Goal: Navigation & Orientation: Find specific page/section

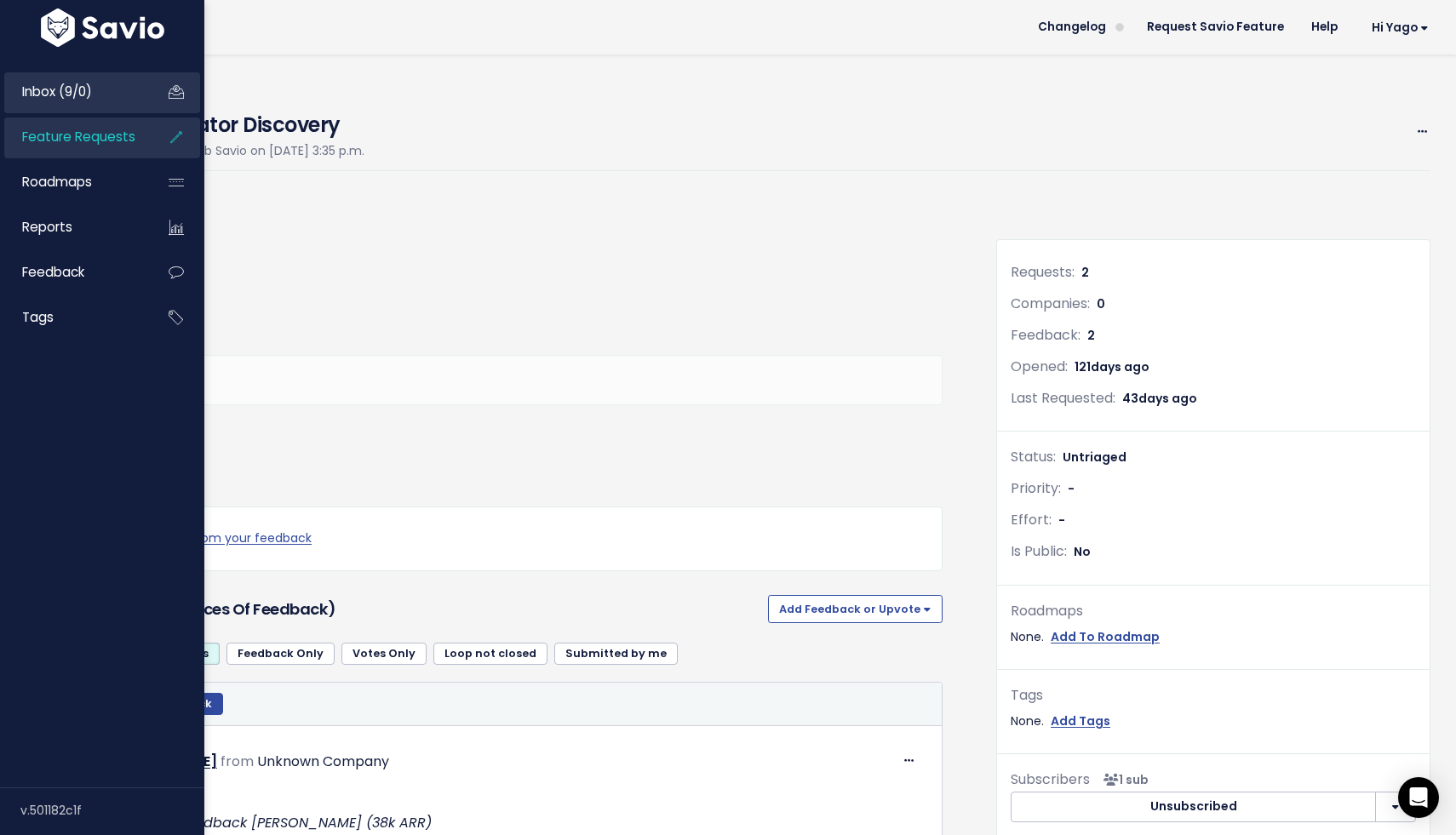
click at [94, 94] on link "Inbox (9/0)" at bounding box center [72, 91] width 137 height 39
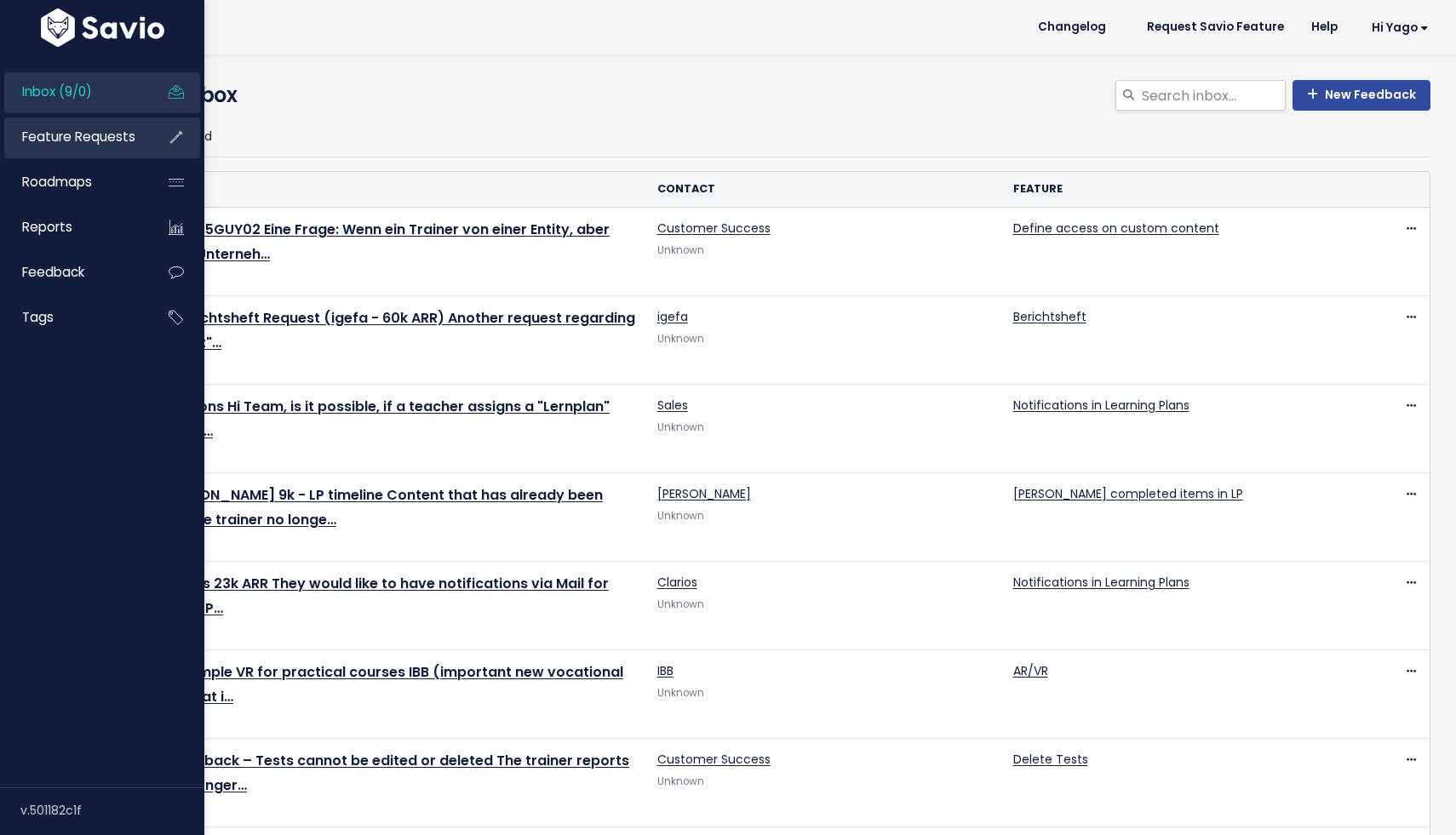
click at [38, 134] on span "Feature Requests" at bounding box center [78, 137] width 113 height 18
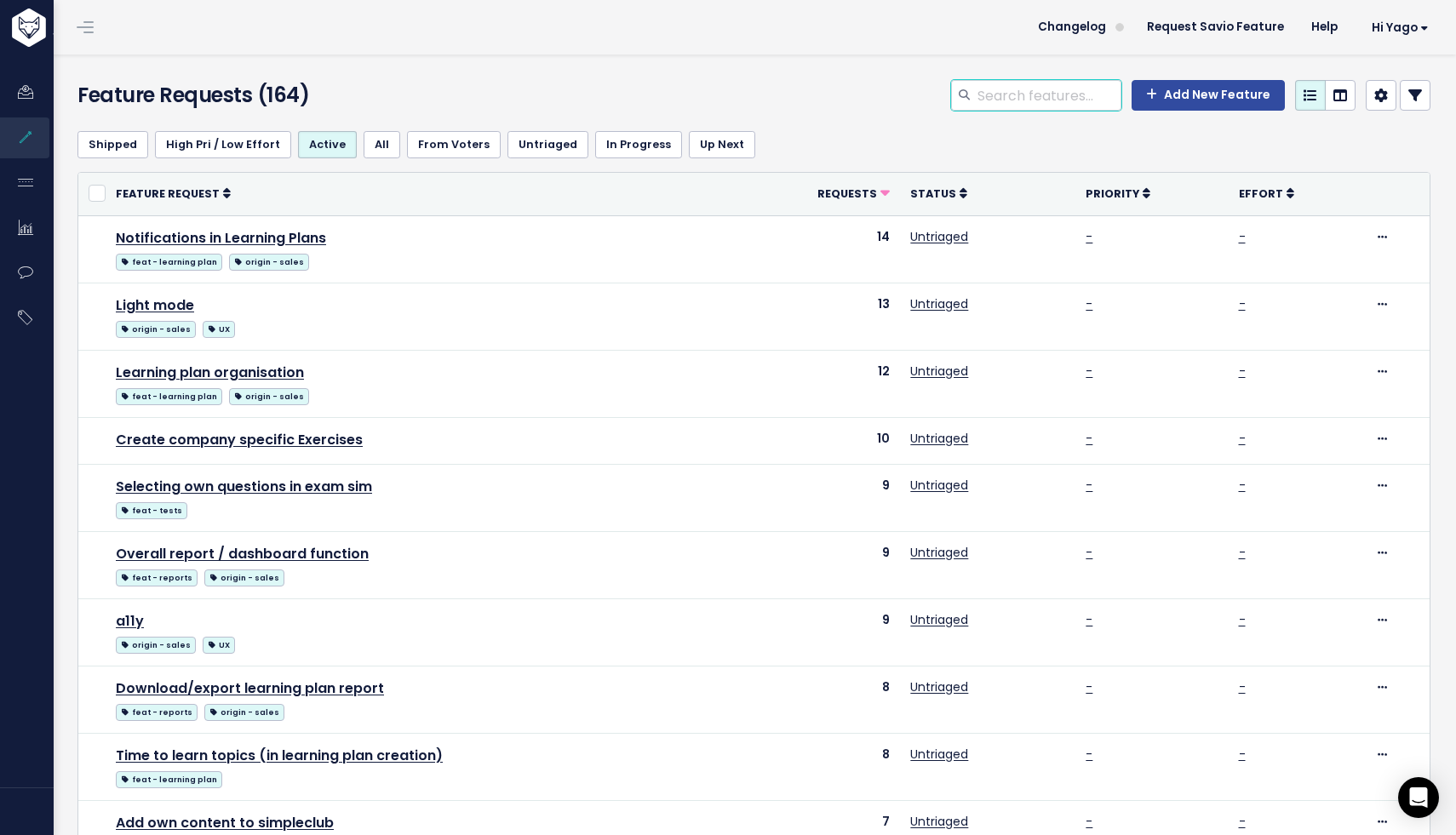
click at [1015, 95] on input "search" at bounding box center [1049, 95] width 146 height 31
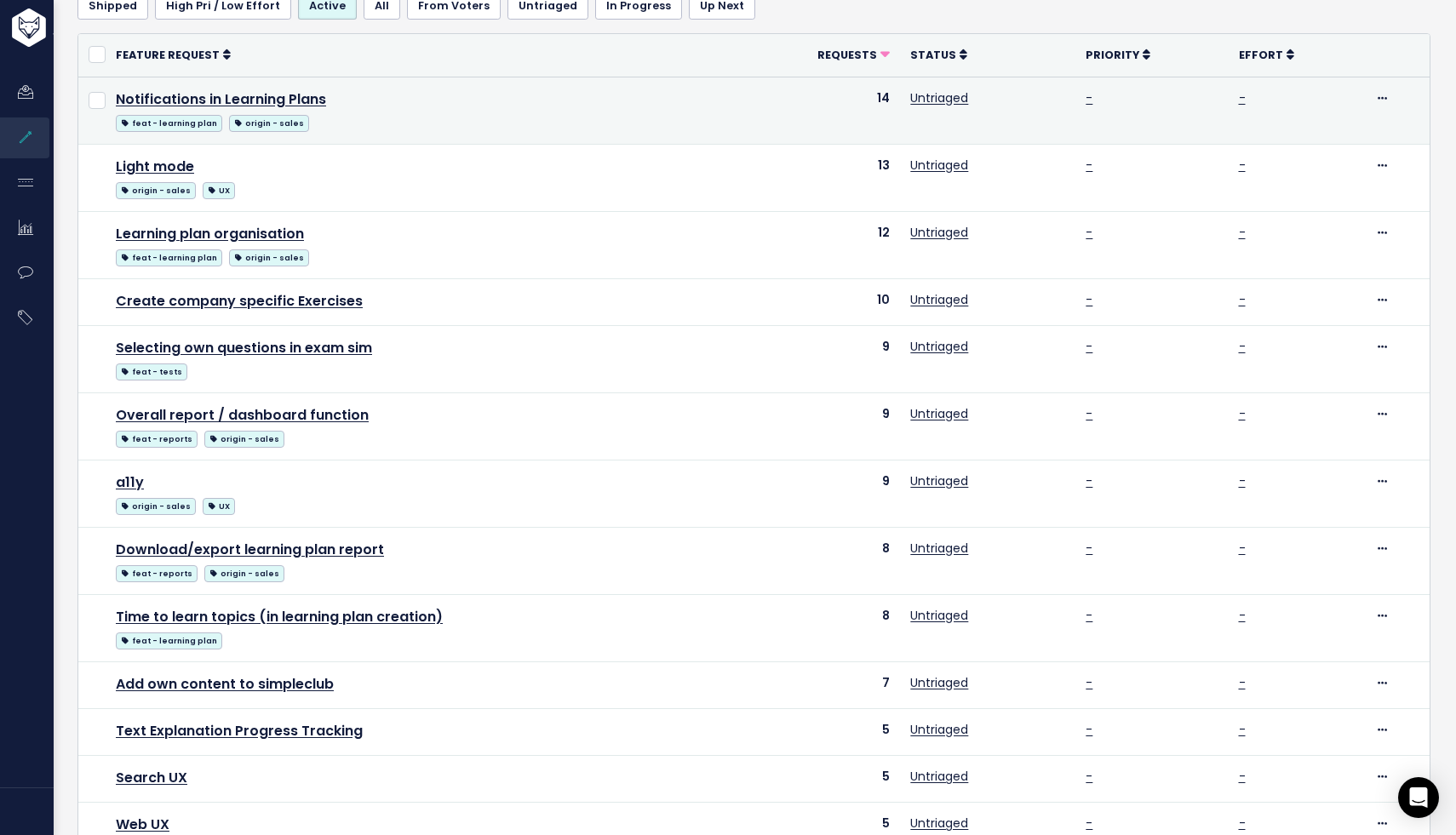
scroll to position [556, 0]
